Goal: Complete application form

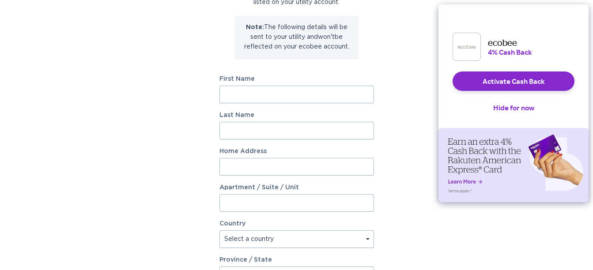
scroll to position [104, 0]
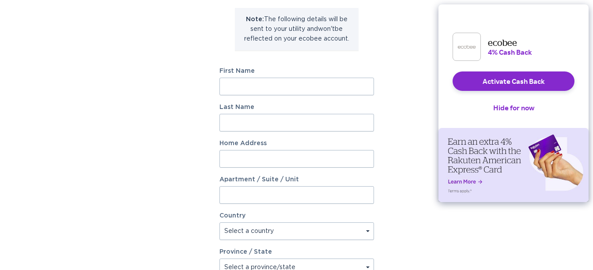
click at [303, 81] on input "First Name" at bounding box center [296, 87] width 154 height 18
type input "[PERSON_NAME]"
click at [227, 124] on input "Last Name" at bounding box center [296, 123] width 154 height 18
type input "[PERSON_NAME]"
type input "[STREET_ADDRESS]"
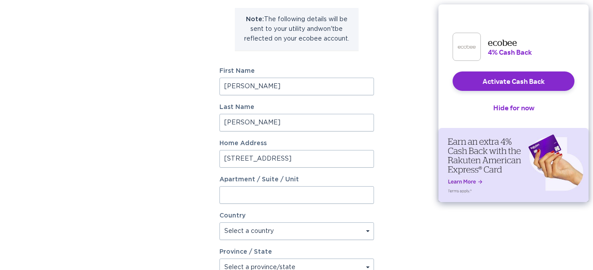
select select "US"
type input "[GEOGRAPHIC_DATA]"
type input "29720"
select select "SC"
click at [589, 108] on div "Account Information To enrol in the savings program with your utility, please p…" at bounding box center [296, 167] width 593 height 488
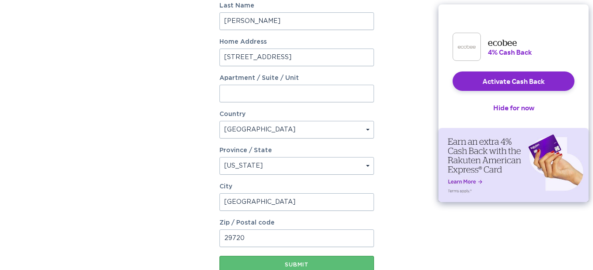
scroll to position [249, 0]
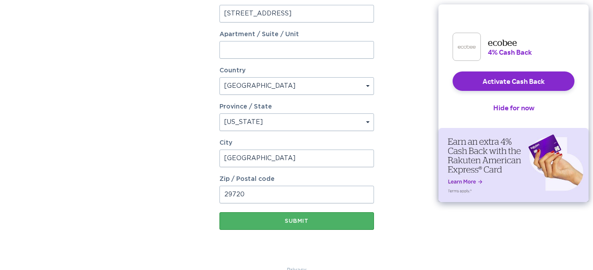
click at [294, 218] on div "Submit" at bounding box center [297, 220] width 146 height 5
click at [294, 218] on div "Submit" at bounding box center [297, 221] width 146 height 9
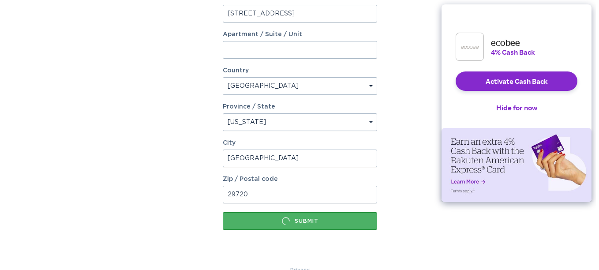
scroll to position [0, 0]
